Goal: Complete application form: Complete application form

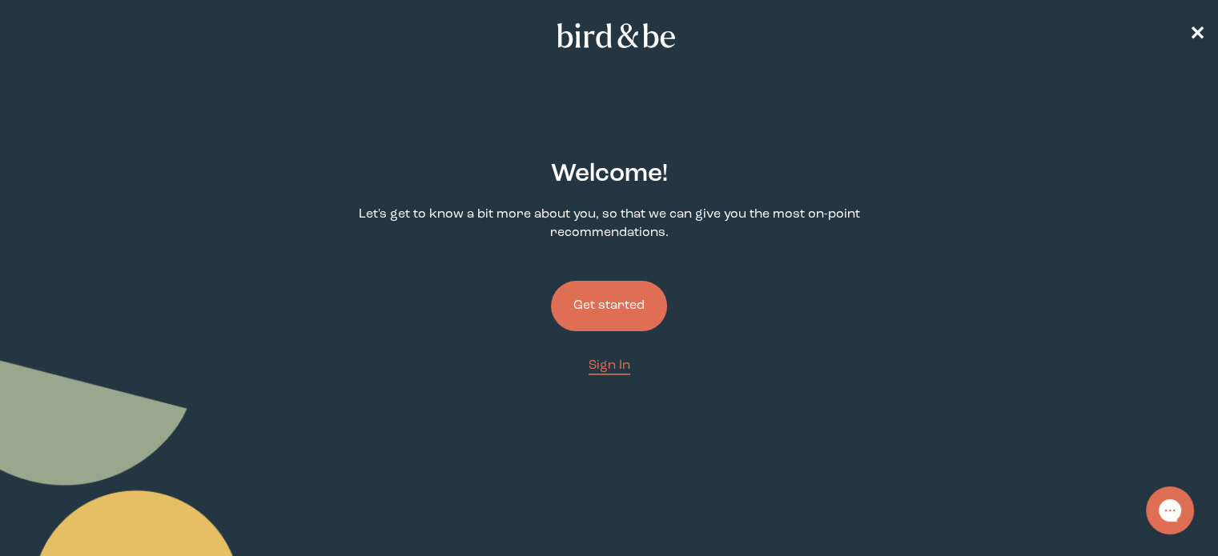
click at [618, 315] on button "Get started" at bounding box center [609, 306] width 116 height 50
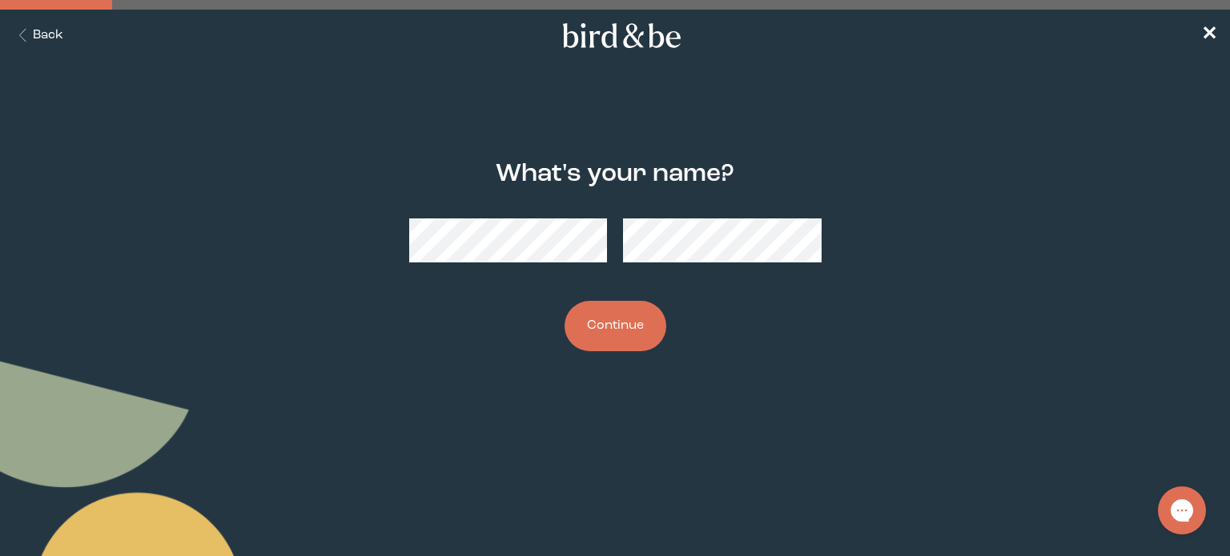
click at [620, 327] on button "Continue" at bounding box center [615, 326] width 102 height 50
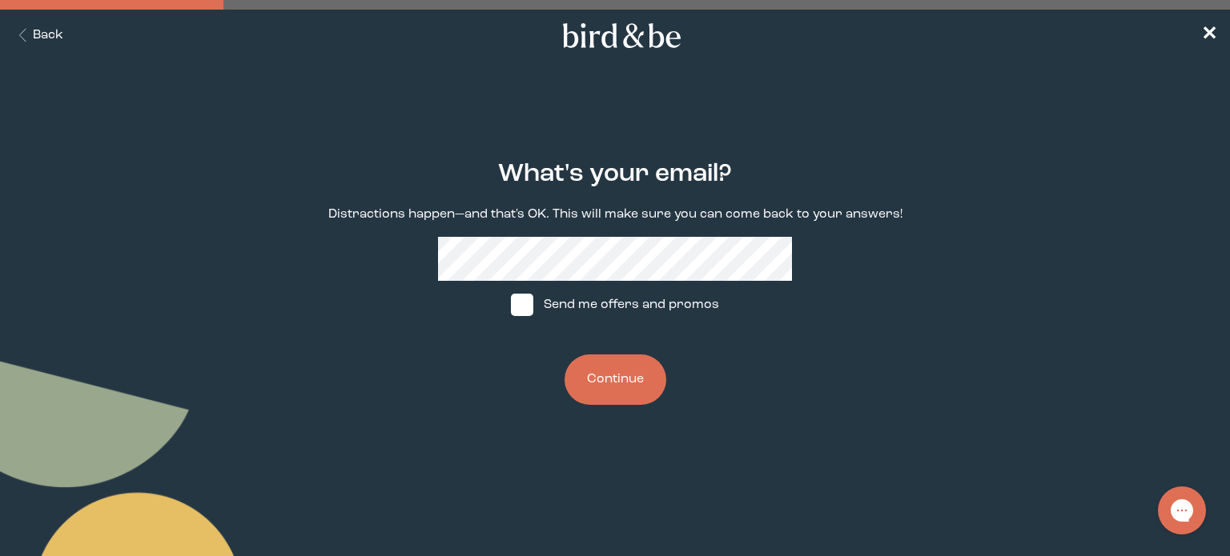
click at [623, 396] on button "Continue" at bounding box center [615, 380] width 102 height 50
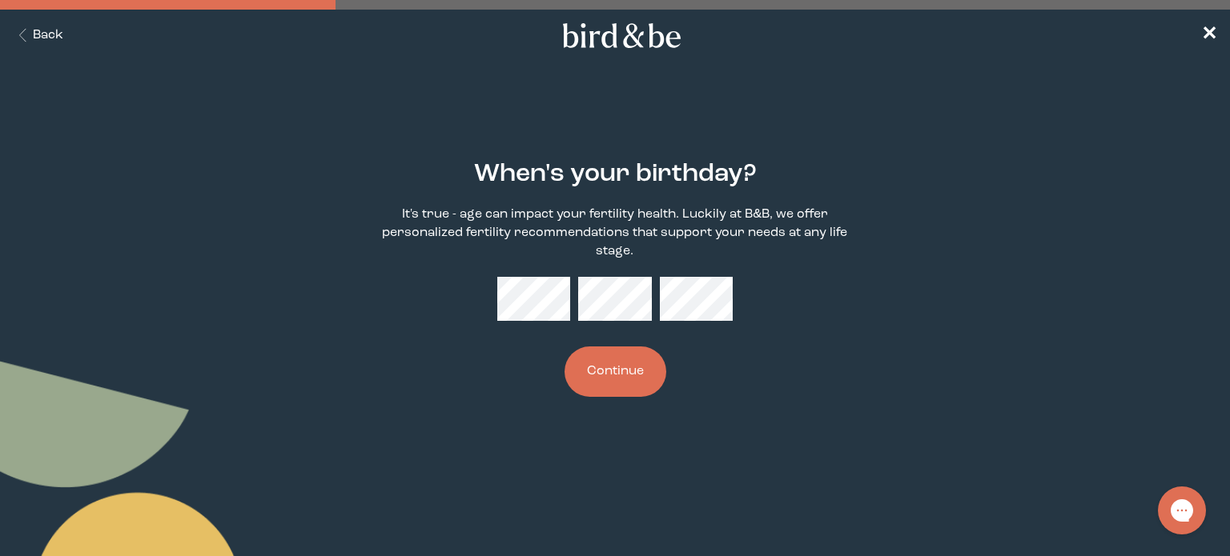
click at [625, 368] on button "Continue" at bounding box center [615, 372] width 102 height 50
click at [625, 362] on button "Continue" at bounding box center [615, 372] width 102 height 50
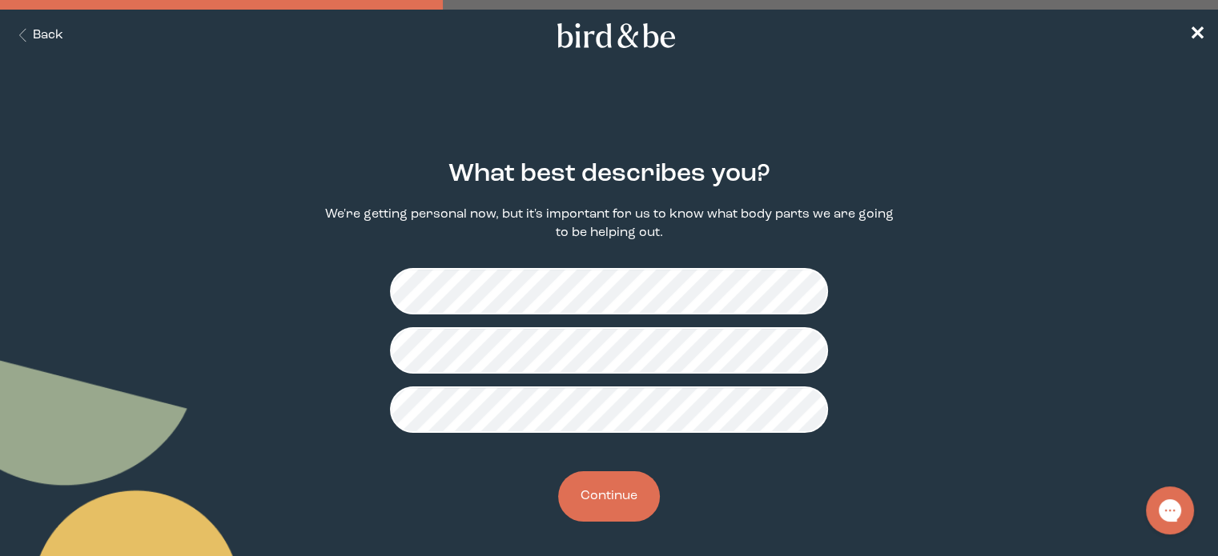
click at [618, 489] on button "Continue" at bounding box center [609, 497] width 102 height 50
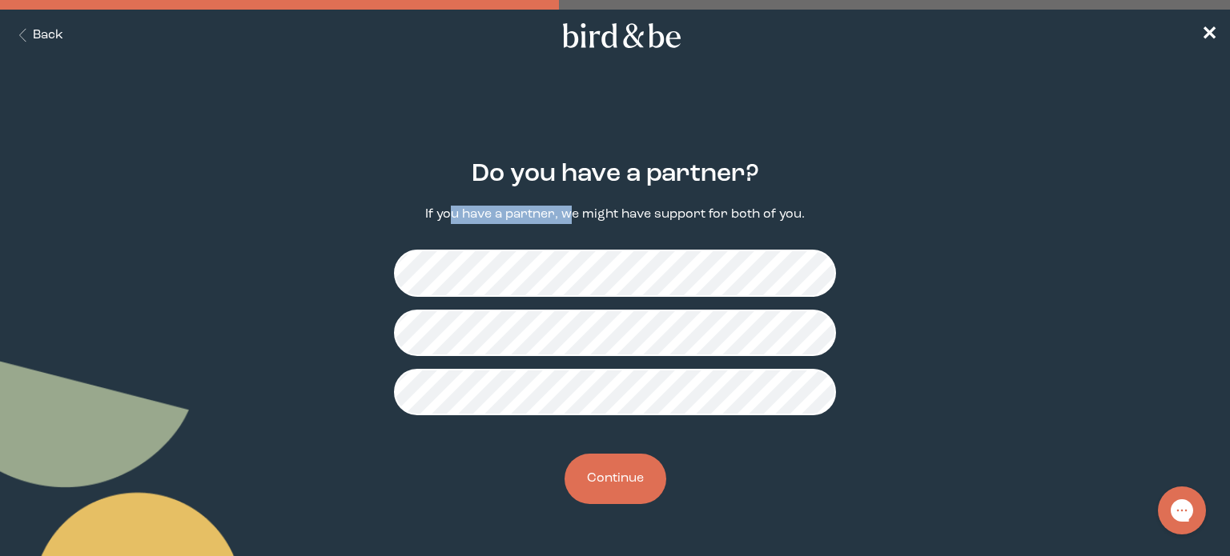
drag, startPoint x: 454, startPoint y: 215, endPoint x: 573, endPoint y: 210, distance: 119.4
click at [573, 210] on p "If you have a partner, we might have support for both of you." at bounding box center [615, 215] width 380 height 18
click at [600, 481] on button "Continue" at bounding box center [615, 479] width 102 height 50
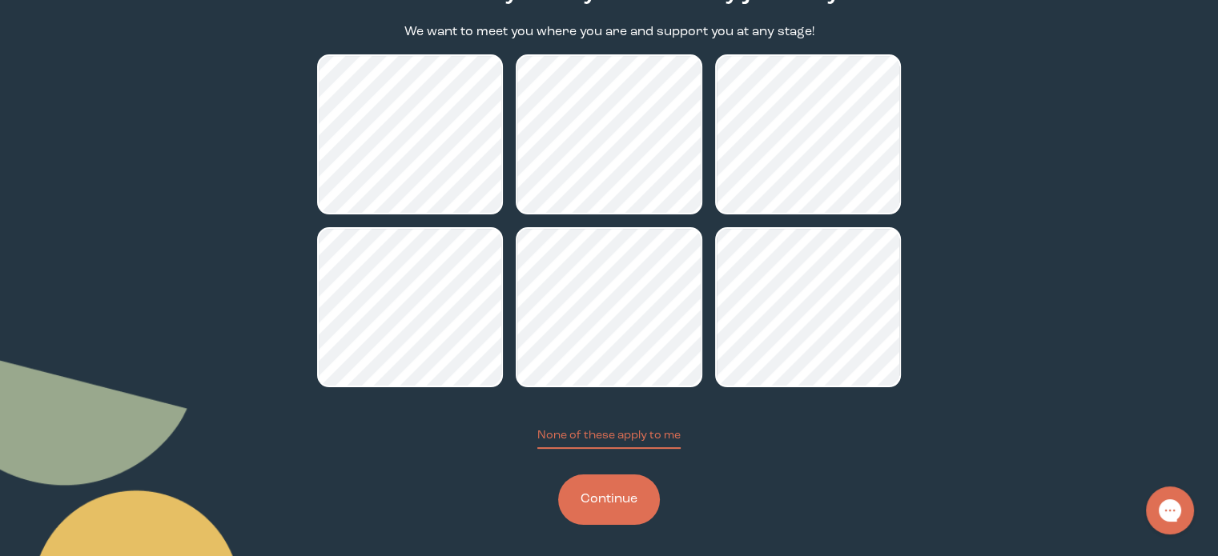
scroll to position [186, 0]
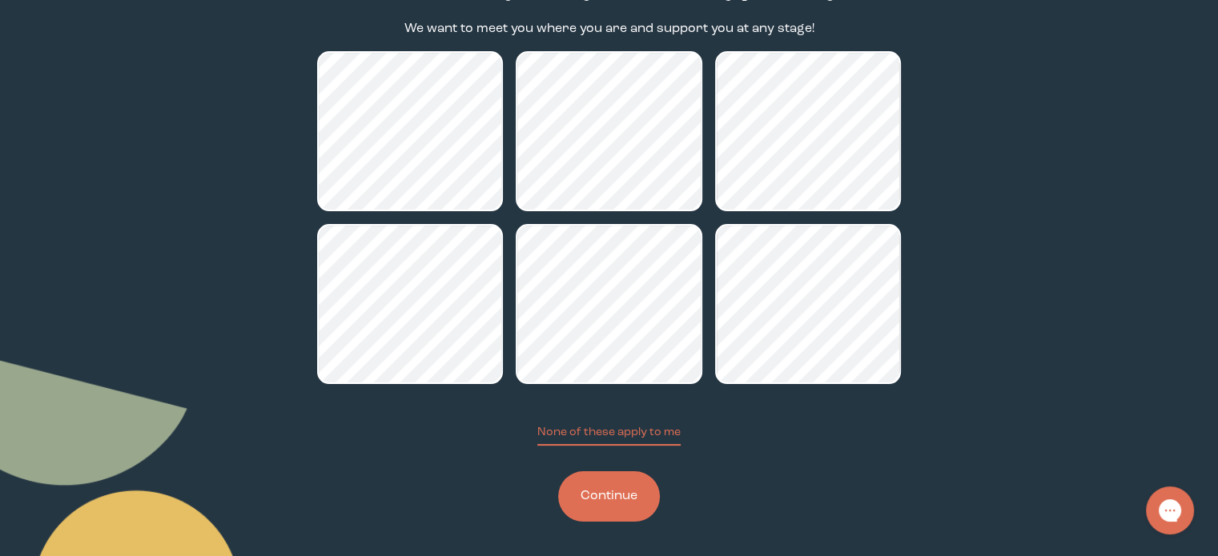
click at [605, 513] on button "Continue" at bounding box center [609, 497] width 102 height 50
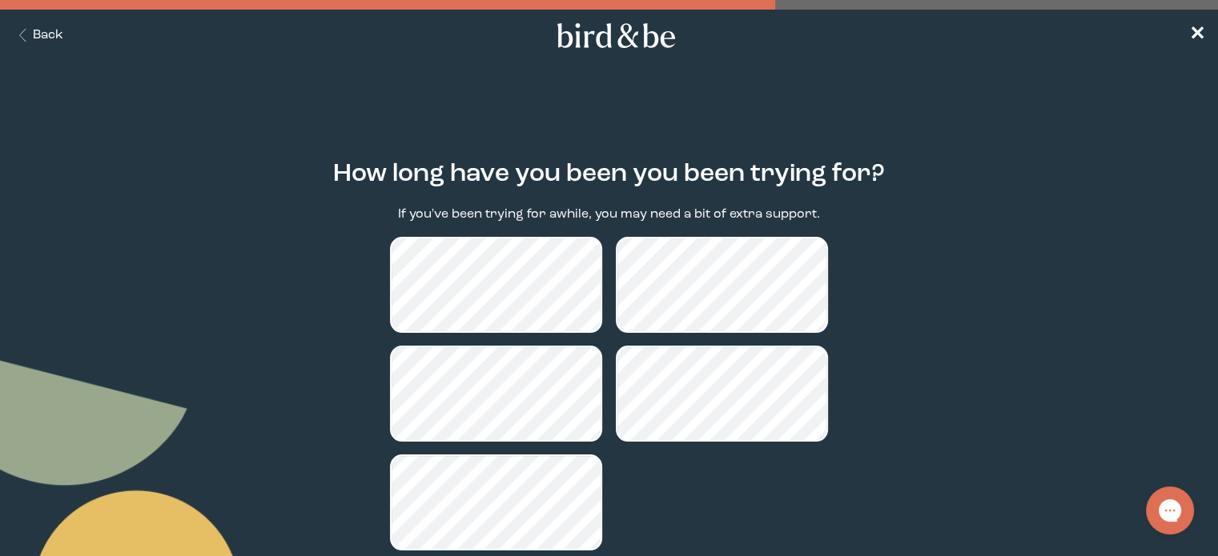
scroll to position [109, 0]
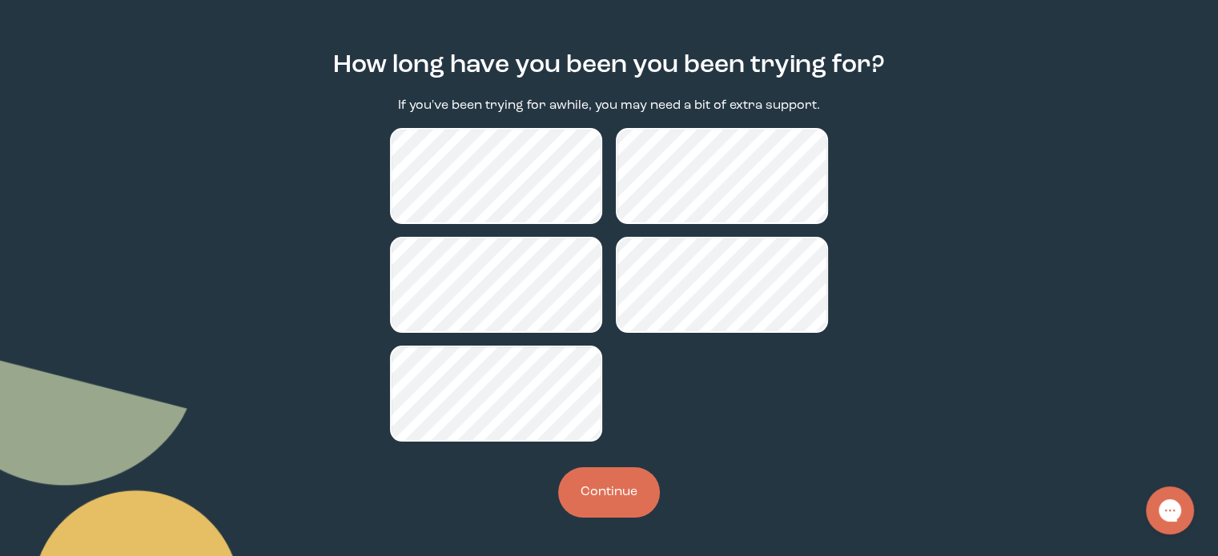
click at [605, 492] on button "Continue" at bounding box center [609, 493] width 102 height 50
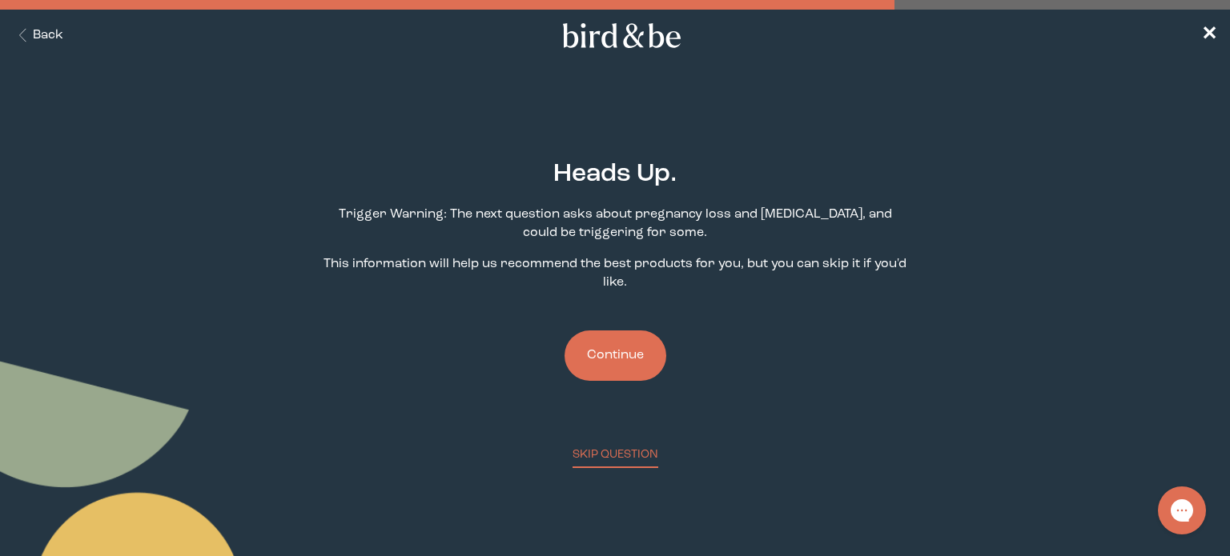
click at [607, 368] on button "Continue" at bounding box center [615, 356] width 102 height 50
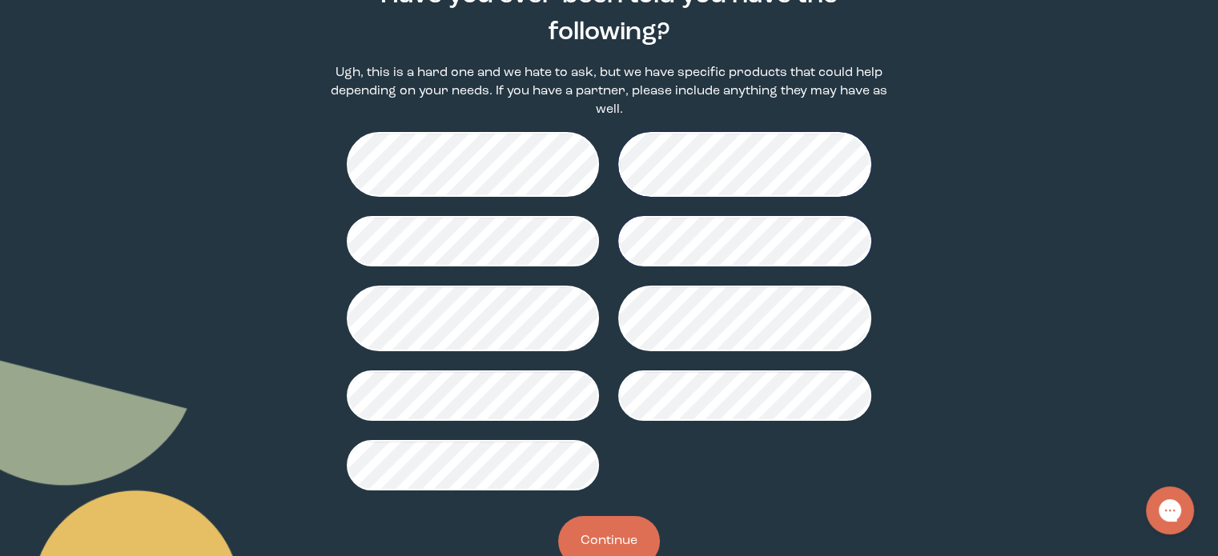
scroll to position [184, 0]
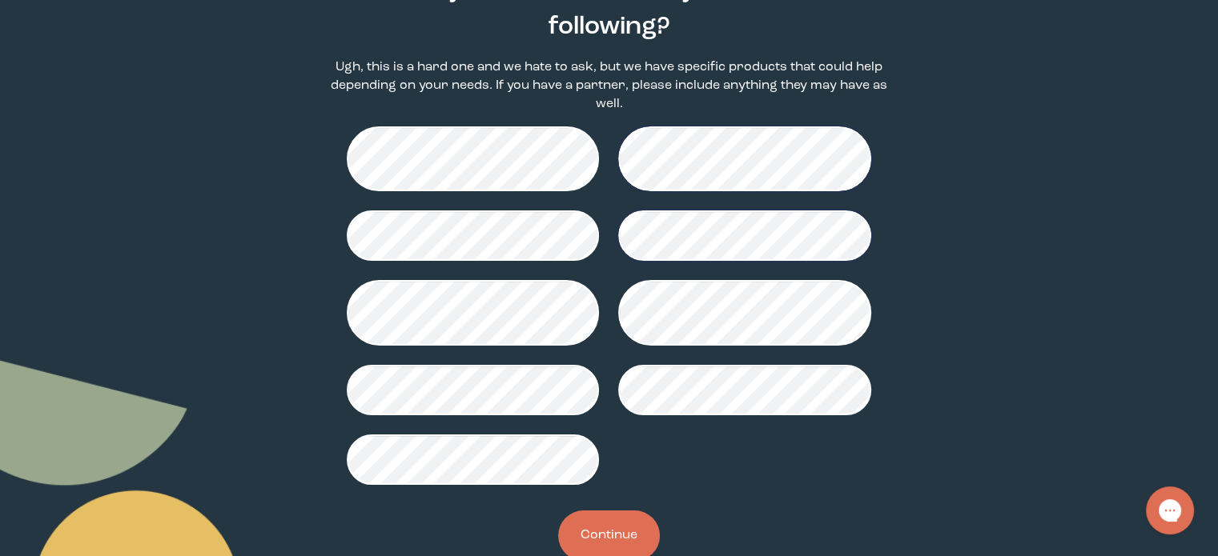
click at [613, 518] on button "Continue" at bounding box center [609, 536] width 102 height 50
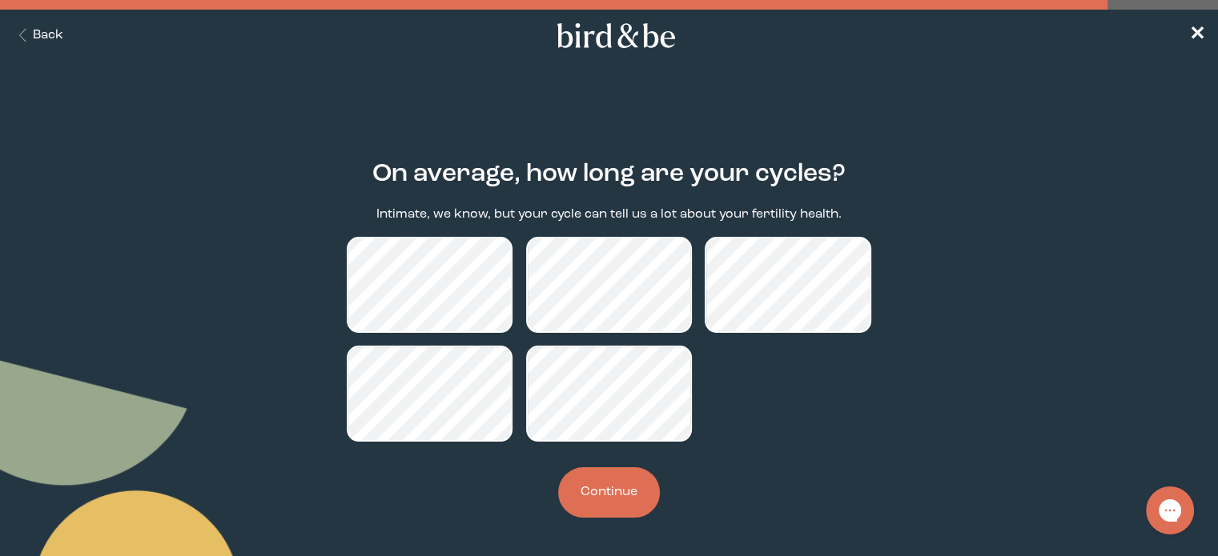
click at [623, 500] on button "Continue" at bounding box center [609, 493] width 102 height 50
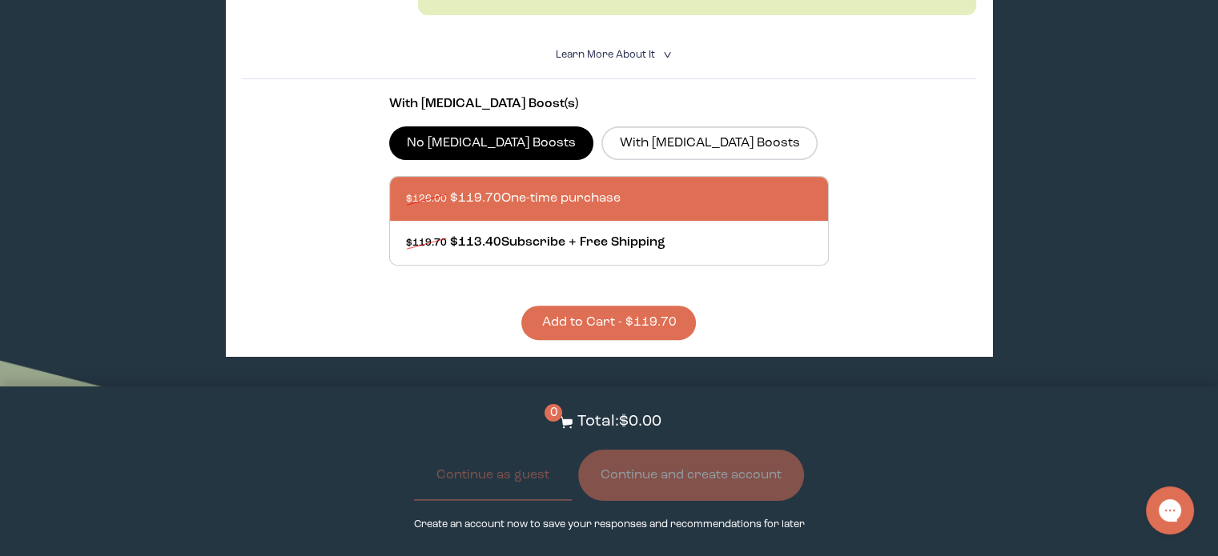
scroll to position [573, 0]
click at [669, 136] on label "With [MEDICAL_DATA] Boosts" at bounding box center [709, 144] width 216 height 34
click at [0, 0] on input "With [MEDICAL_DATA] Boosts" at bounding box center [0, 0] width 0 height 0
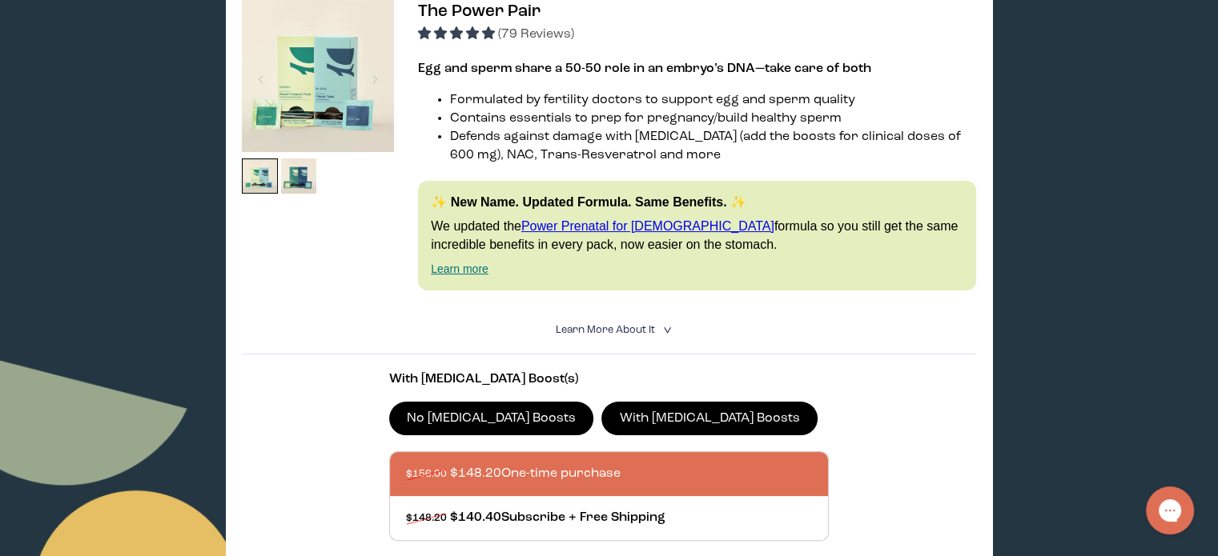
scroll to position [298, 0]
click at [291, 176] on img at bounding box center [299, 177] width 36 height 36
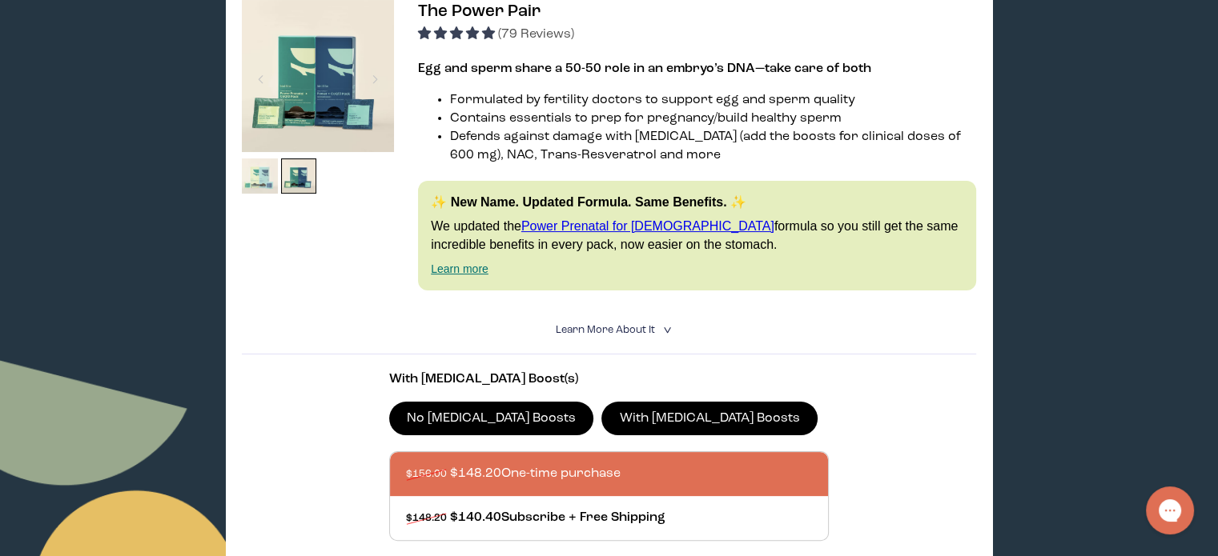
click at [263, 175] on img at bounding box center [260, 177] width 36 height 36
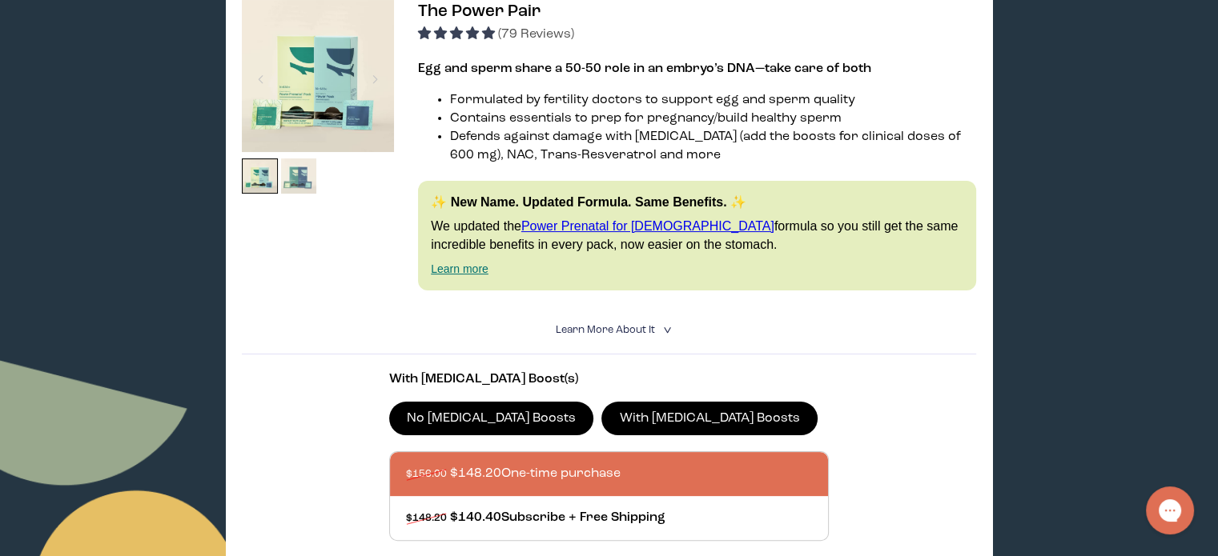
click at [298, 179] on img at bounding box center [299, 177] width 36 height 36
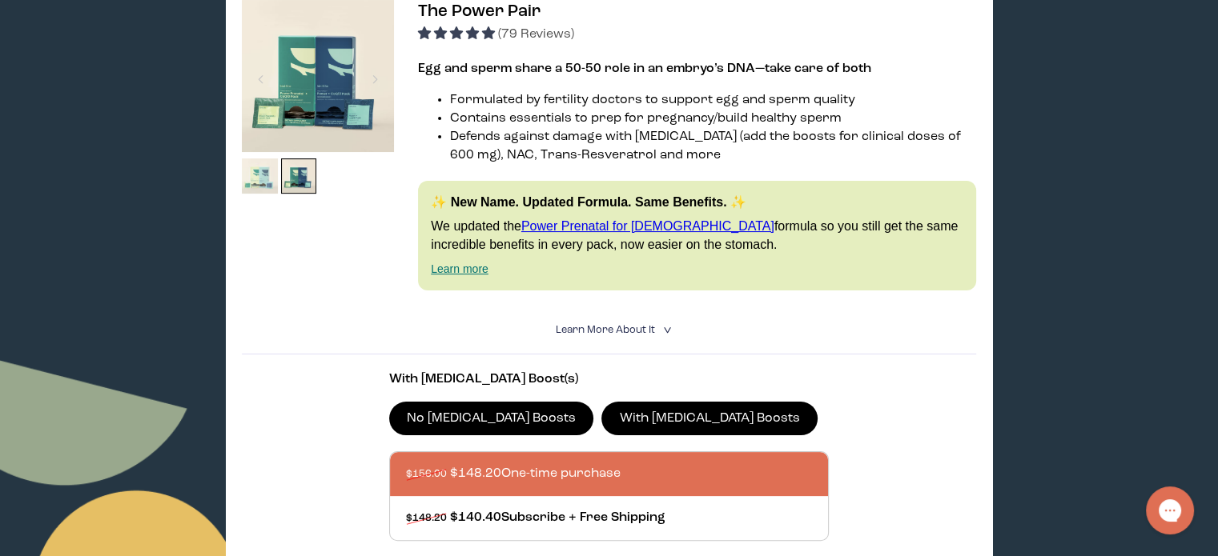
click at [262, 179] on img at bounding box center [260, 177] width 36 height 36
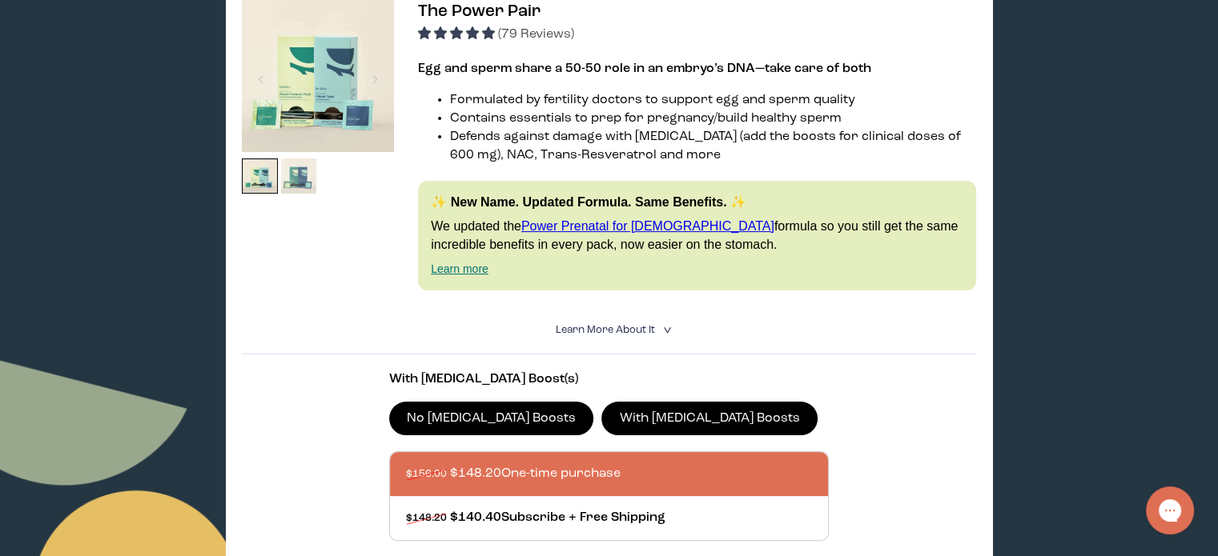
click at [291, 185] on img at bounding box center [299, 177] width 36 height 36
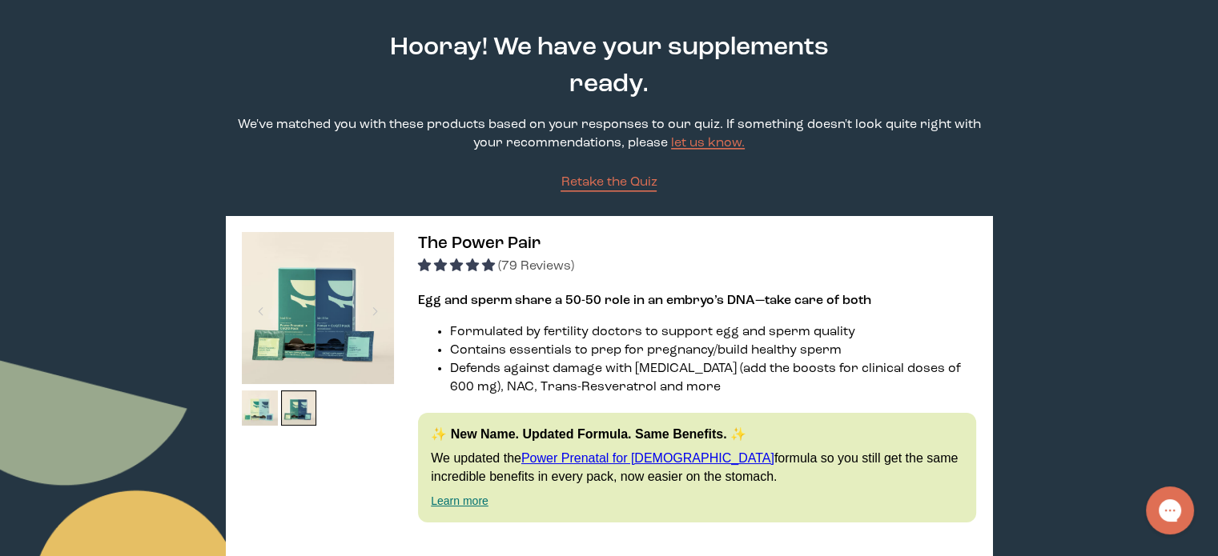
scroll to position [61, 0]
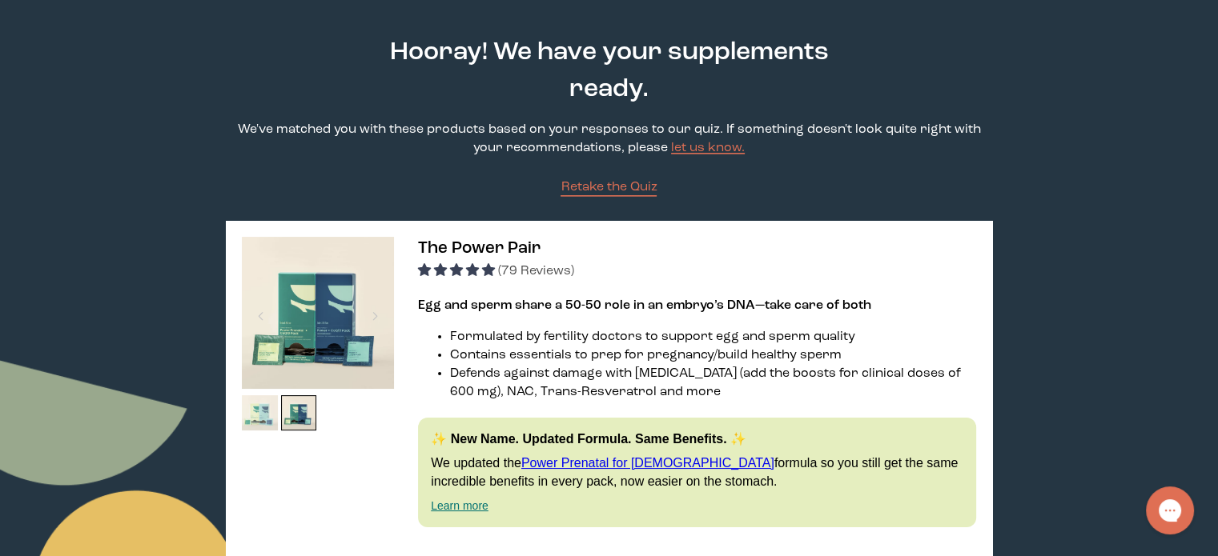
click at [259, 421] on img at bounding box center [260, 414] width 36 height 36
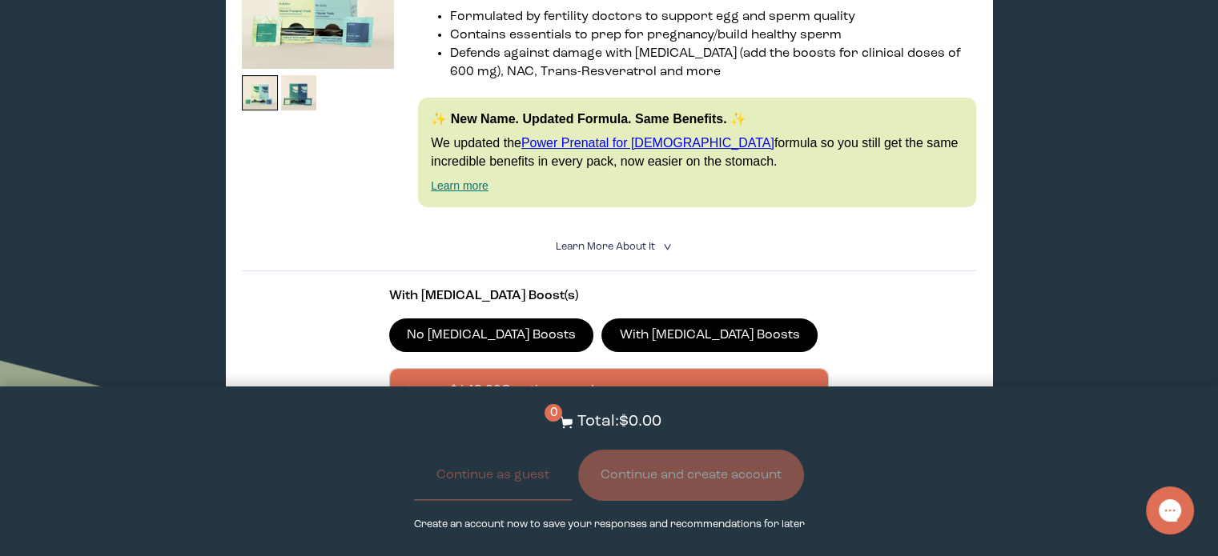
scroll to position [390, 0]
